Goal: Navigation & Orientation: Find specific page/section

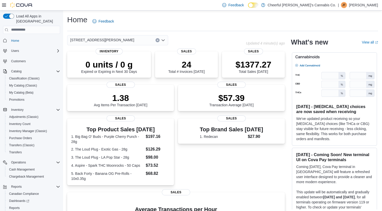
click at [117, 40] on div "[STREET_ADDRESS][PERSON_NAME]" at bounding box center [117, 40] width 101 height 10
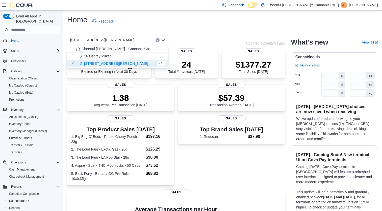
click at [125, 55] on div "16 Osprey Miikan" at bounding box center [120, 56] width 89 height 5
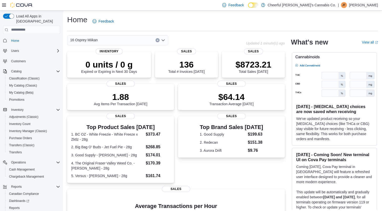
click at [141, 40] on div "16 Osprey Miikan Combo box. Selected. 16 Osprey Miikan. Press Backspace to dele…" at bounding box center [117, 40] width 101 height 10
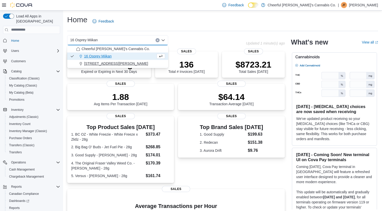
click at [116, 62] on div "[STREET_ADDRESS][PERSON_NAME]" at bounding box center [120, 63] width 89 height 5
